Goal: Transaction & Acquisition: Purchase product/service

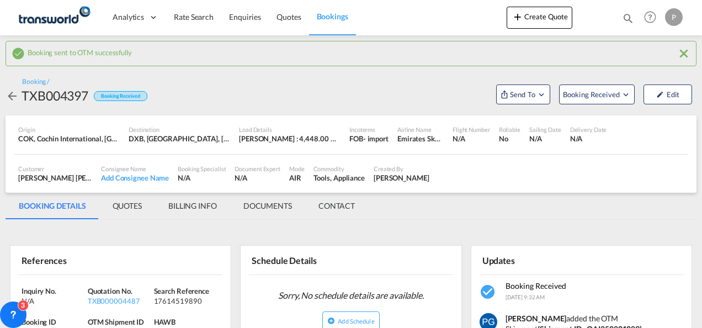
scroll to position [75, 0]
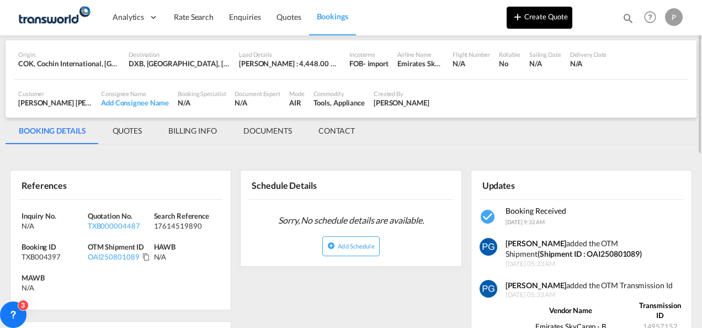
drag, startPoint x: 0, startPoint y: 0, endPoint x: 552, endPoint y: 17, distance: 552.7
click at [552, 17] on button "Create Quote" at bounding box center [540, 18] width 66 height 22
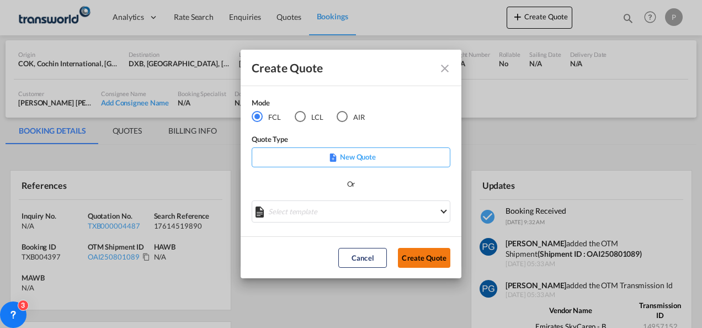
click at [413, 260] on button "Create Quote" at bounding box center [424, 258] width 52 height 20
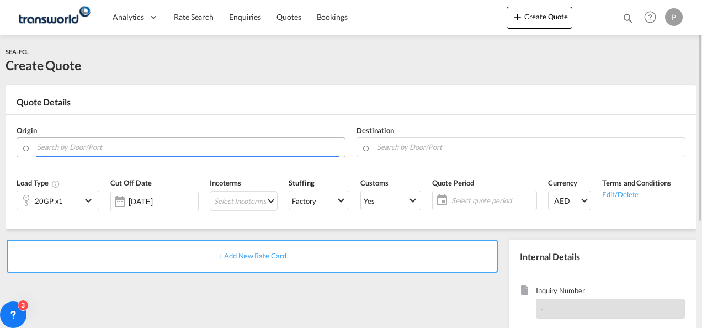
click at [109, 141] on input "Search by Door/Port" at bounding box center [188, 146] width 302 height 19
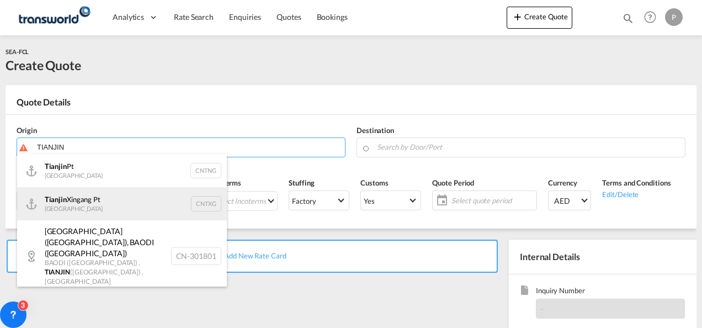
click at [103, 189] on div "Tianjin Xingang Pt China CNTXG" at bounding box center [122, 203] width 210 height 33
type input "Tianjin Xingang Pt, CNTXG"
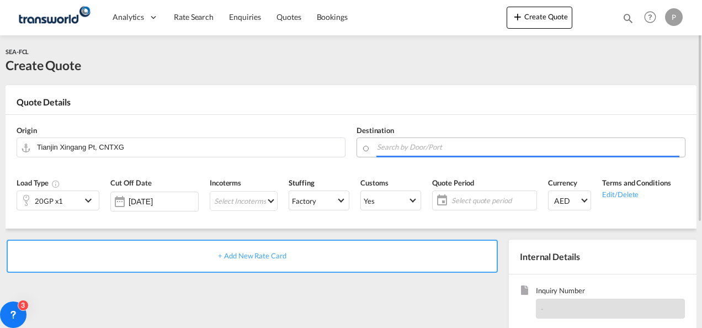
click at [404, 150] on body "Analytics Dashboard Rate Search Enquiries Quotes Bookings" at bounding box center [351, 164] width 702 height 328
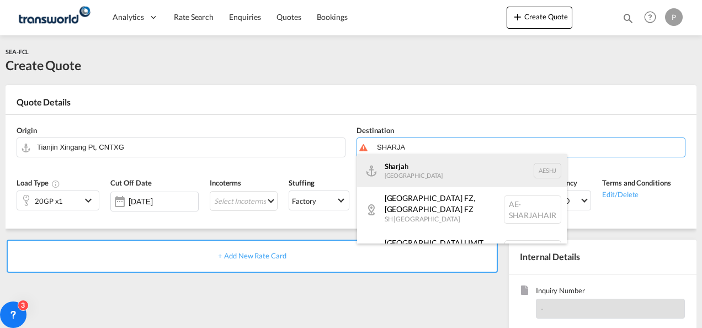
click at [422, 178] on div "Sharja h [GEOGRAPHIC_DATA] AESHJ" at bounding box center [462, 170] width 210 height 33
type input "Sharjah, AESHJ"
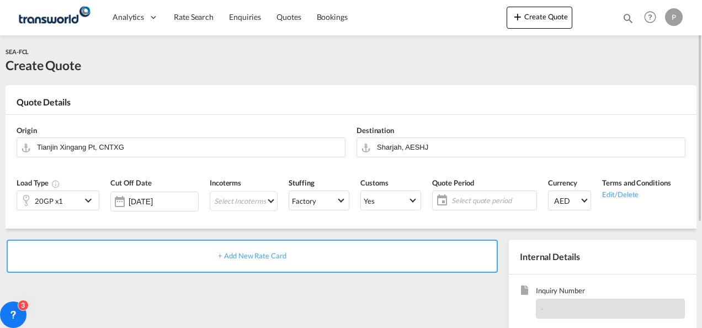
click at [78, 198] on div "20GP x1" at bounding box center [49, 200] width 64 height 19
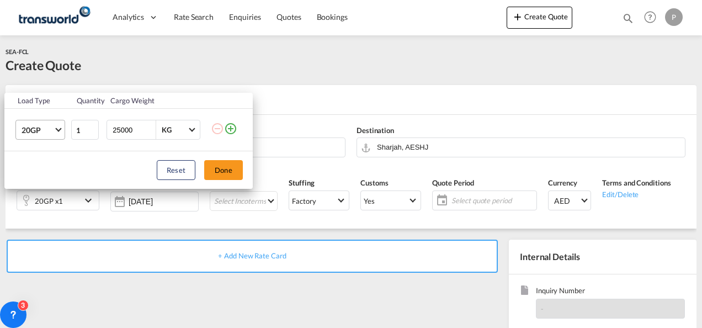
click at [57, 126] on span "Choose: \a20GP" at bounding box center [58, 129] width 6 height 6
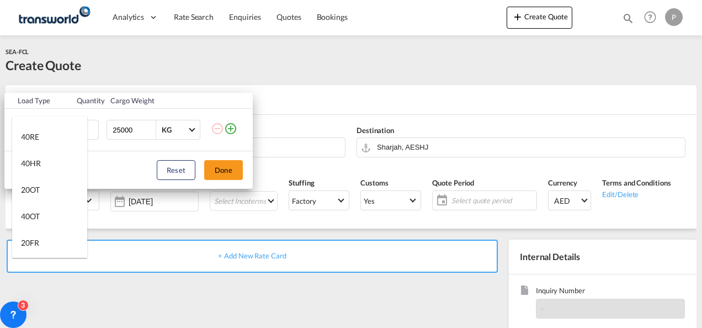
scroll to position [127, 0]
type md-option "20GP"
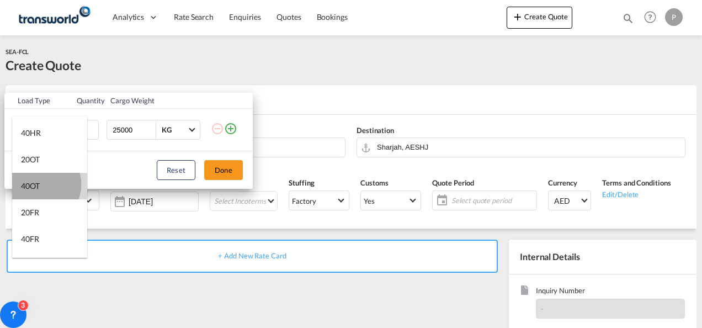
click at [38, 184] on div "40OT" at bounding box center [30, 185] width 19 height 11
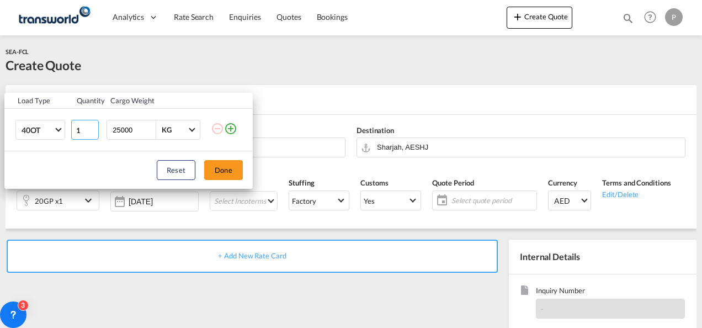
click at [83, 123] on input "1" at bounding box center [85, 130] width 28 height 20
type input "6"
click at [221, 165] on button "Done" at bounding box center [223, 170] width 39 height 20
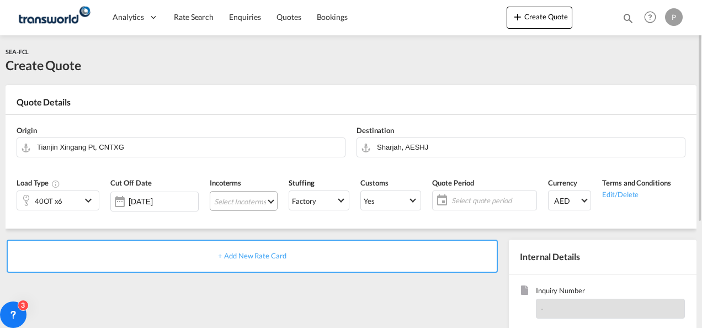
click at [224, 196] on md-select "Select Incoterms FOB - export Free on Board FOB - import Free on Board DPU - ex…" at bounding box center [244, 201] width 68 height 20
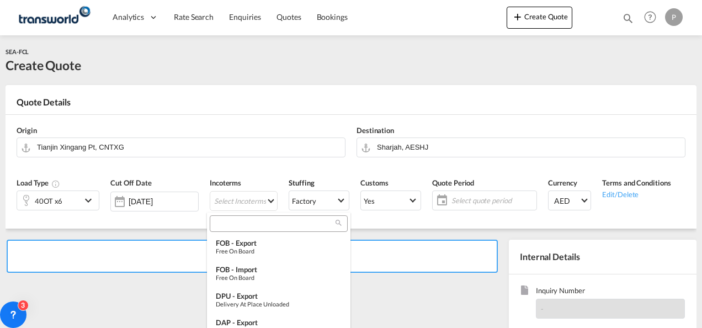
click at [225, 225] on input "search" at bounding box center [274, 224] width 123 height 10
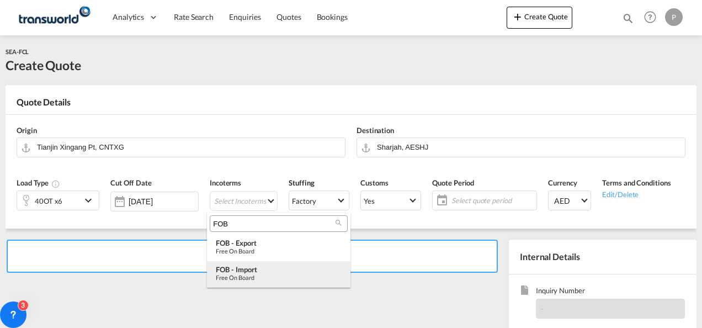
type input "FOB"
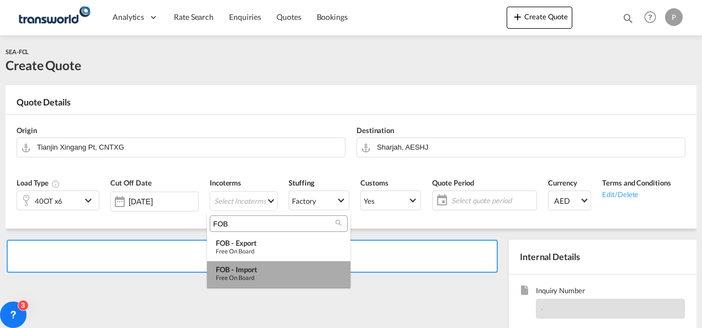
click at [248, 269] on div "FOB - import" at bounding box center [279, 269] width 126 height 9
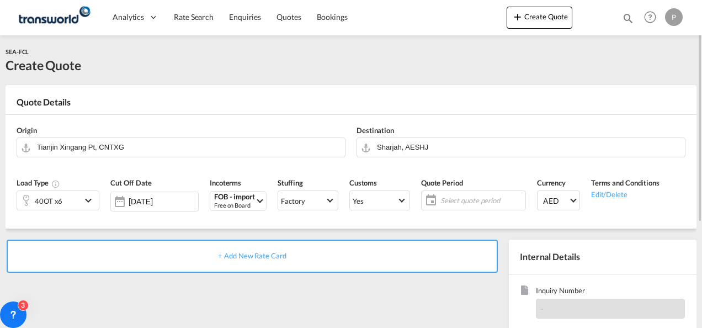
click at [453, 196] on span "Select quote period" at bounding box center [481, 200] width 82 height 10
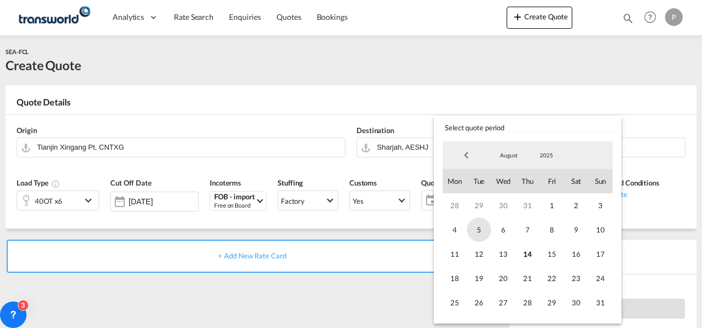
click at [482, 236] on span "5" at bounding box center [479, 229] width 24 height 24
click at [602, 305] on span "31" at bounding box center [600, 302] width 24 height 24
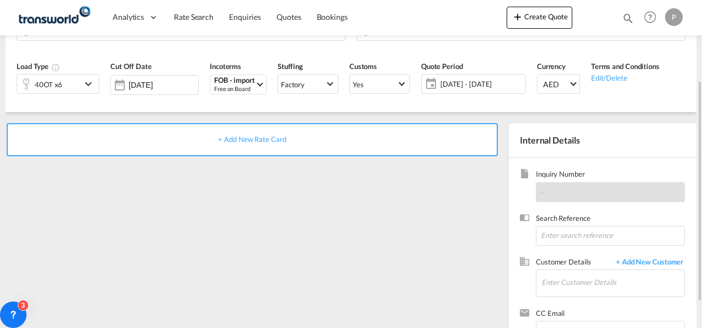
scroll to position [117, 0]
click at [552, 233] on input at bounding box center [610, 235] width 149 height 20
type input "TWG419"
click at [554, 284] on input "Enter Customer Details" at bounding box center [612, 281] width 143 height 25
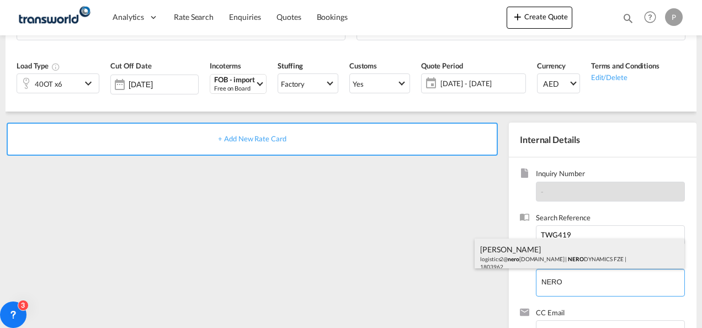
click at [537, 257] on div "[PERSON_NAME] logistics2@ nero [DOMAIN_NAME] | NERO DYNAMICS FZE | 1803962" at bounding box center [580, 257] width 210 height 38
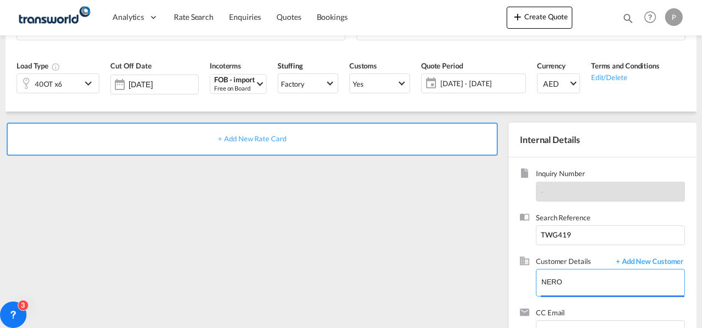
type input "NERO DYNAMICS FZE, [PERSON_NAME], [EMAIL_ADDRESS][DOMAIN_NAME]"
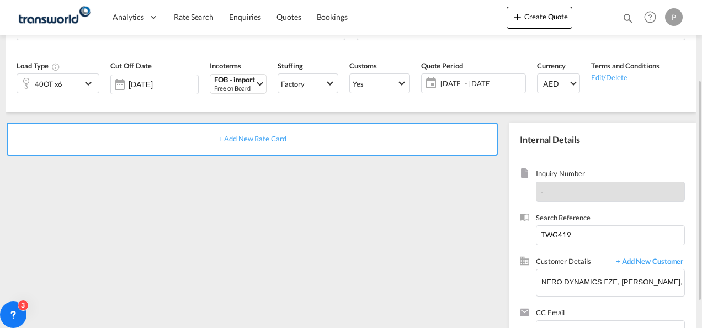
click at [250, 136] on span "+ Add New Rate Card" at bounding box center [252, 138] width 68 height 9
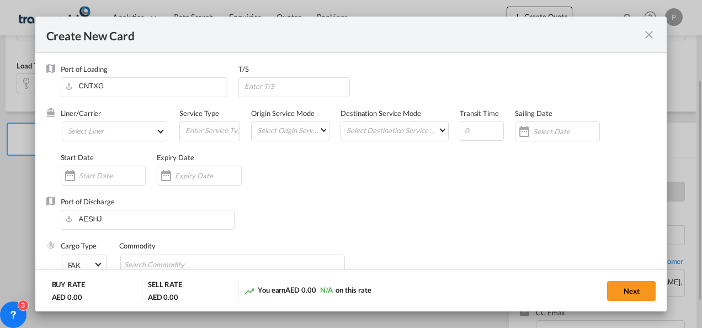
type input "Basic Ocean Freight"
select select "per equipment"
click at [103, 125] on md-select "Select Liner 2HM LOGISTICS D.O.O 2HM LOGISTICS D.O.O. / TDWC-CAPODISTRI 2HM LOG…" at bounding box center [115, 131] width 106 height 20
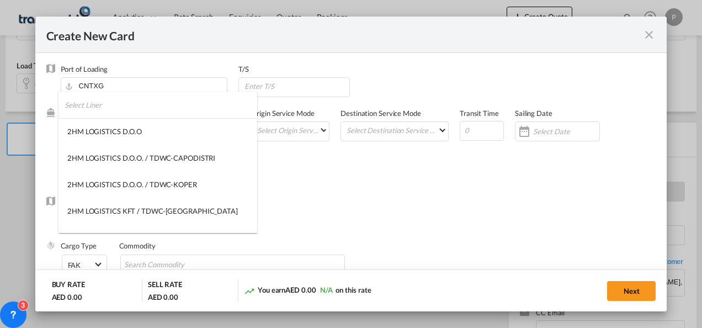
click at [100, 108] on input "search" at bounding box center [161, 105] width 193 height 26
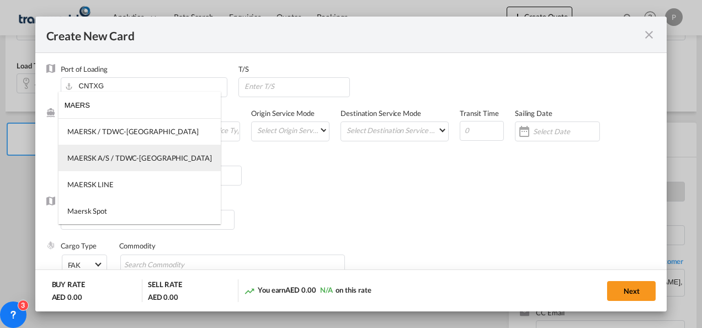
type input "MAERS"
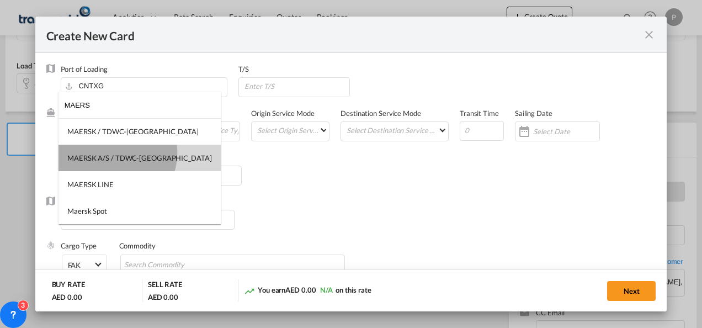
click at [112, 153] on div "MAERSK A/S / TDWC-[GEOGRAPHIC_DATA]" at bounding box center [139, 158] width 145 height 10
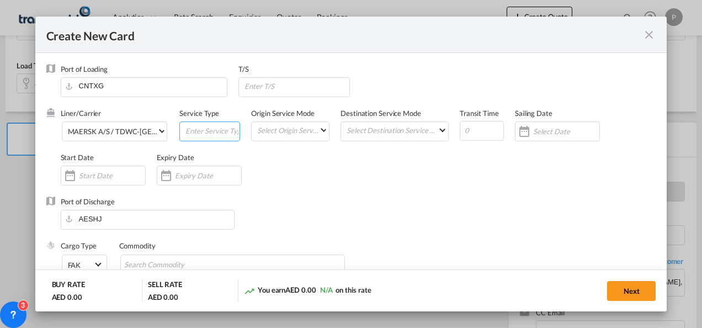
click at [201, 129] on input "Create New Card ..." at bounding box center [211, 130] width 55 height 17
type input "FOB IMPORT"
click at [208, 174] on input "Create New Card ..." at bounding box center [208, 175] width 66 height 9
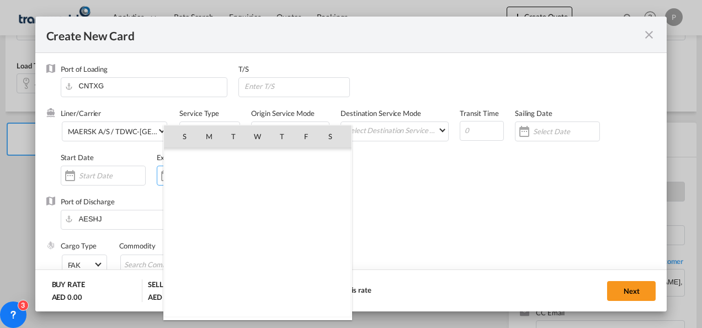
scroll to position [255501, 0]
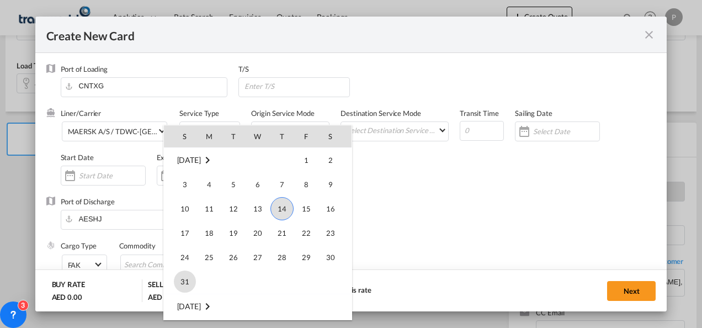
click at [193, 275] on span "31" at bounding box center [185, 281] width 22 height 22
type input "[DATE]"
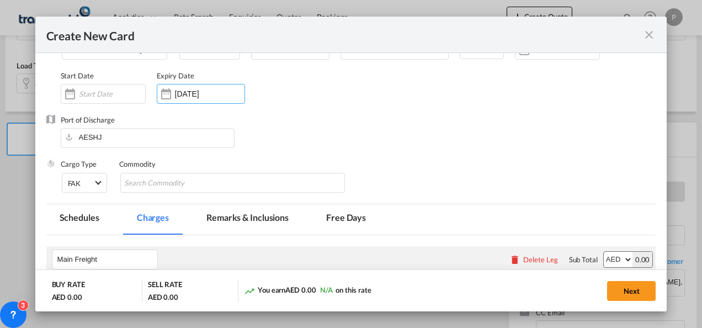
scroll to position [87, 0]
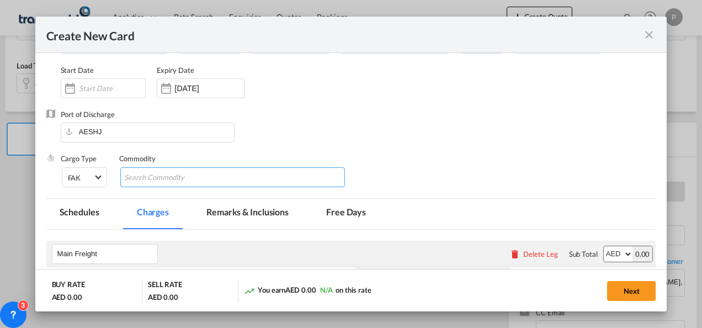
click at [162, 176] on input "Chips input." at bounding box center [174, 178] width 101 height 18
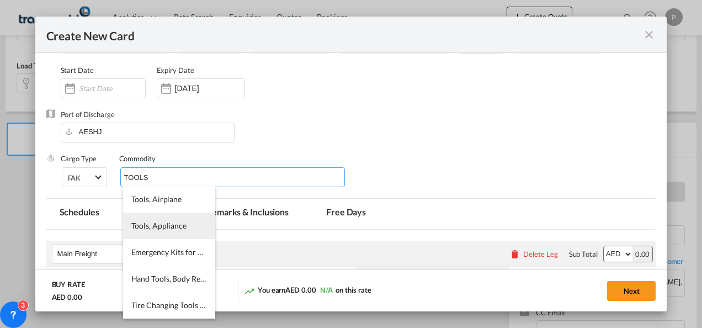
type input "TOOLS"
click at [160, 232] on li "Tools, Appliance" at bounding box center [169, 225] width 92 height 26
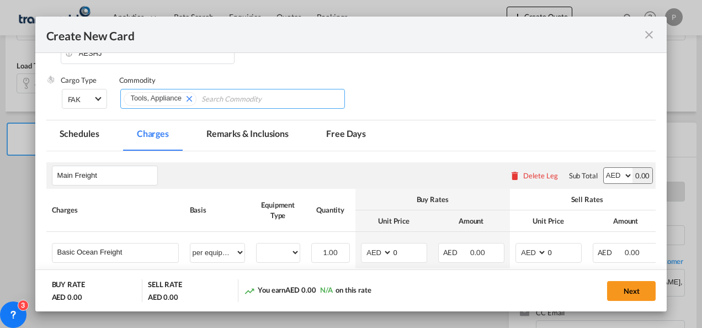
scroll to position [171, 0]
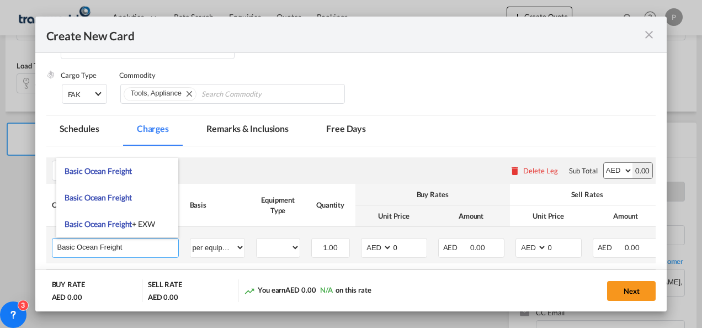
click at [163, 246] on input "Basic Ocean Freight" at bounding box center [117, 246] width 121 height 17
type input "Basic Ocean Freigh"
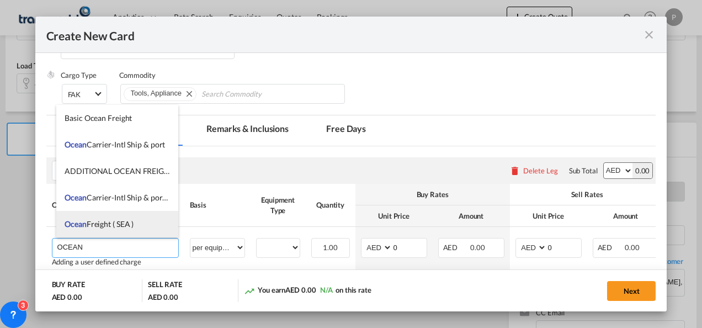
click at [132, 235] on li "Ocean Freight ( SEA )" at bounding box center [117, 224] width 122 height 26
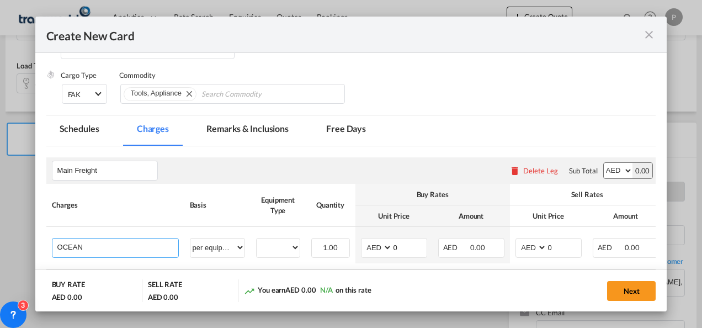
type input "Ocean Freight ( SEA )"
click at [242, 251] on select "per equipment per container per B/L per shipping bill per shipment % on freight…" at bounding box center [217, 247] width 54 height 18
select select "per shipment"
click at [190, 238] on select "per equipment per container per B/L per shipping bill per shipment % on freight…" at bounding box center [217, 247] width 54 height 18
click at [559, 248] on input "0" at bounding box center [564, 246] width 34 height 17
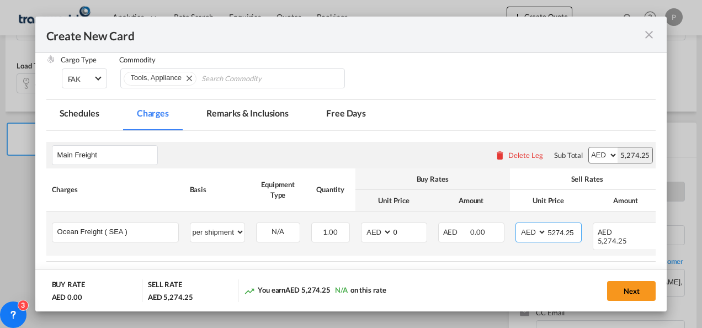
scroll to position [187, 0]
type input "5274.25"
click at [407, 228] on input "0" at bounding box center [409, 230] width 34 height 17
